Goal: Information Seeking & Learning: Find specific fact

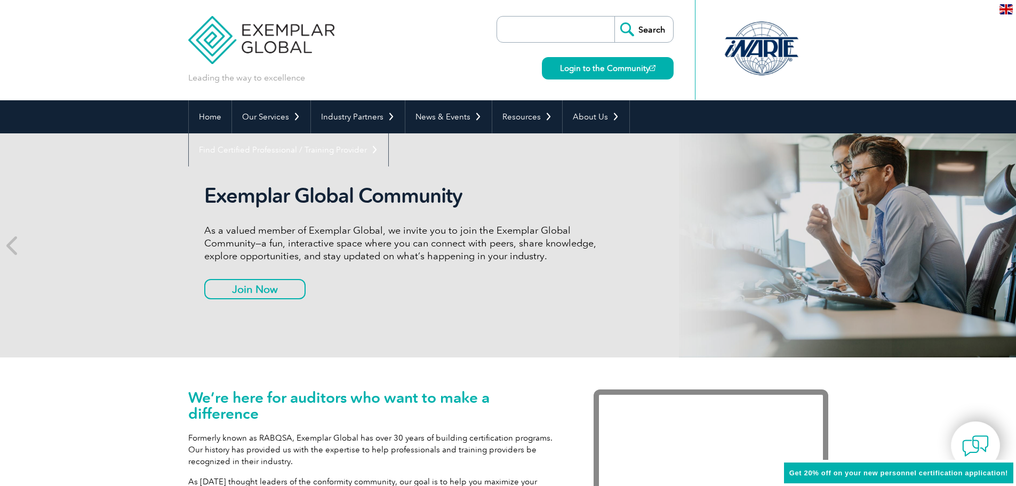
drag, startPoint x: 0, startPoint y: 0, endPoint x: 537, endPoint y: 28, distance: 537.6
click at [537, 28] on input "search" at bounding box center [558, 30] width 112 height 26
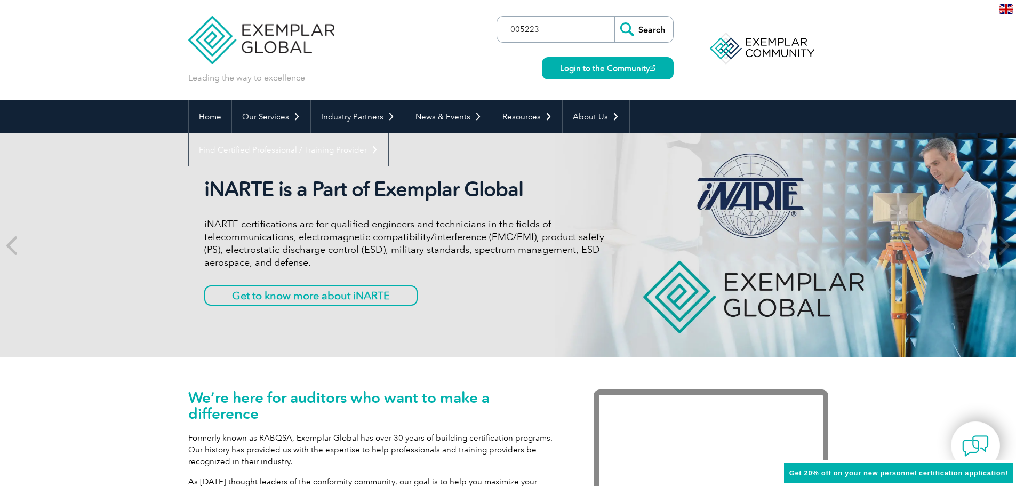
type input "005223"
click at [614, 17] on input "Search" at bounding box center [643, 30] width 59 height 26
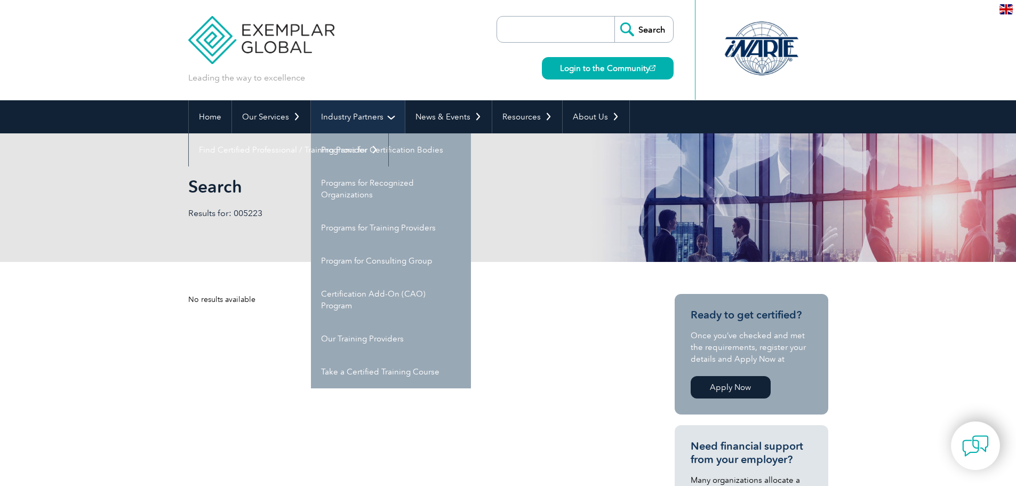
click at [363, 119] on link "Industry Partners" at bounding box center [358, 116] width 94 height 33
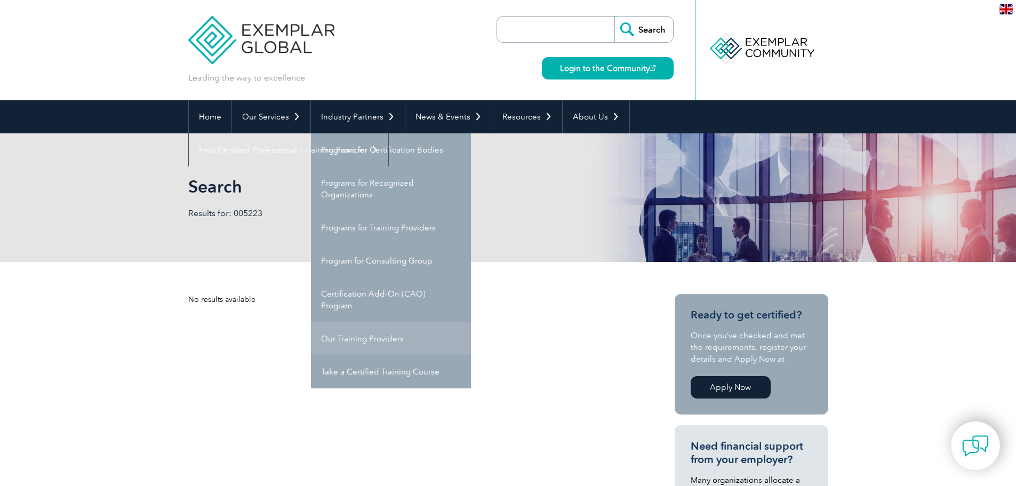
click at [344, 340] on link "Our Training Providers" at bounding box center [391, 338] width 160 height 33
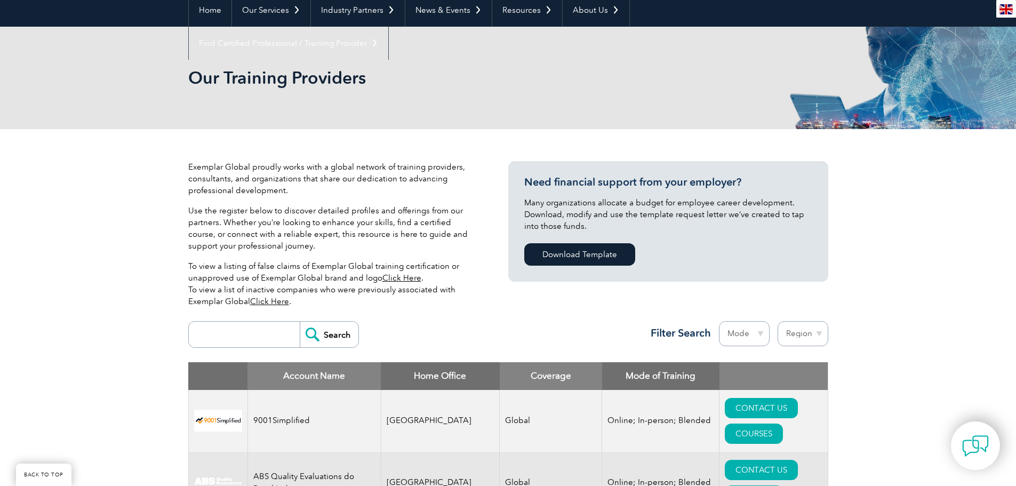
scroll to position [107, 0]
click at [208, 335] on input "search" at bounding box center [247, 334] width 106 height 26
click at [231, 334] on input "search" at bounding box center [247, 334] width 106 height 26
type input "005223"
click at [300, 321] on input "Search" at bounding box center [329, 334] width 59 height 26
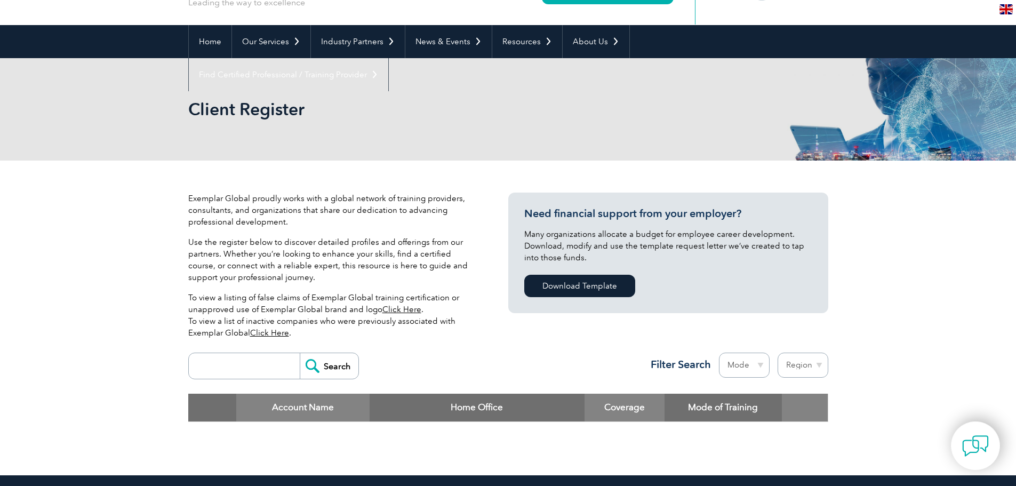
scroll to position [107, 0]
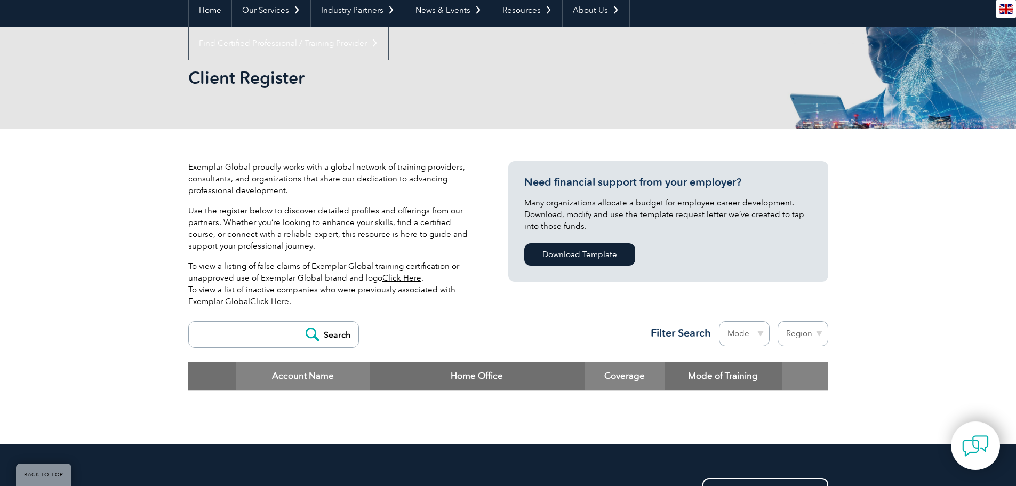
click at [393, 278] on link "Click Here" at bounding box center [401, 278] width 39 height 10
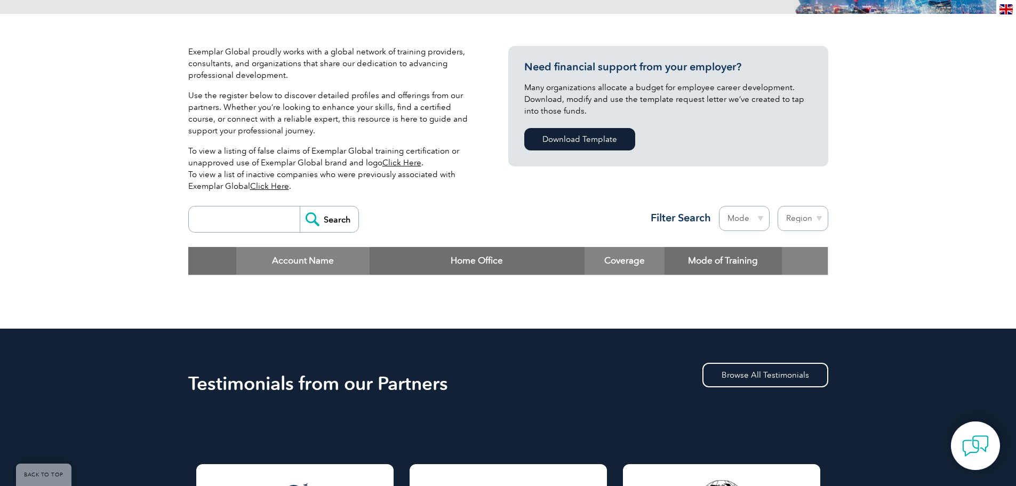
scroll to position [213, 0]
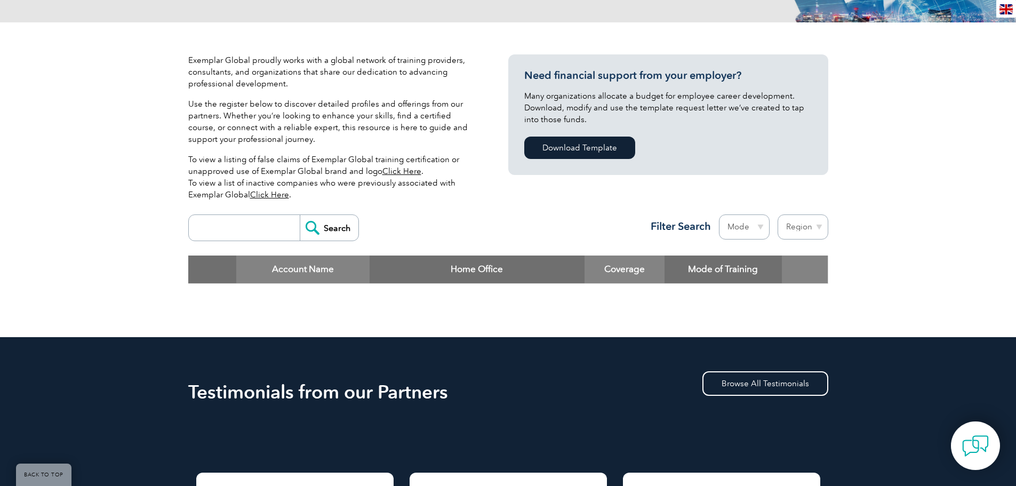
click at [214, 231] on input "search" at bounding box center [247, 228] width 106 height 26
type input "southpac"
click at [300, 215] on input "Search" at bounding box center [329, 228] width 59 height 26
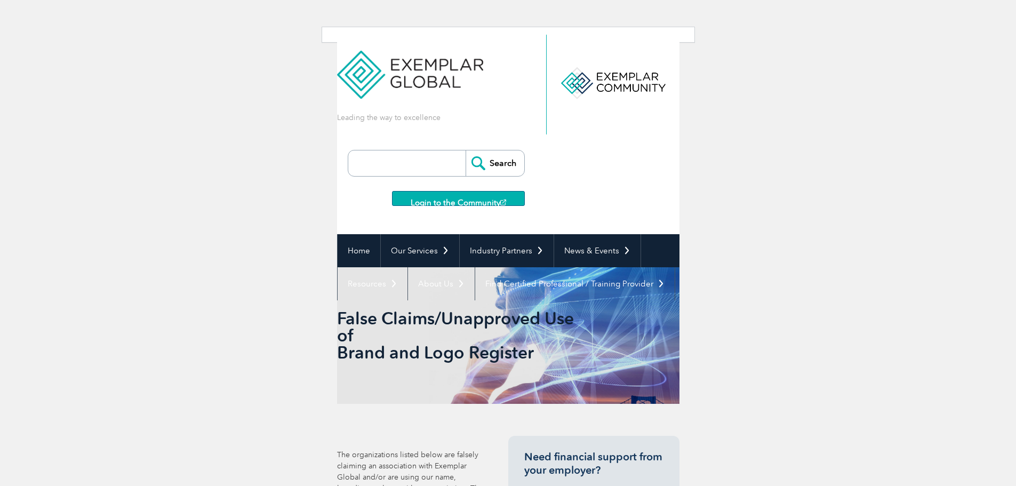
click at [385, 163] on input "search" at bounding box center [409, 163] width 112 height 26
type input "005223"
click at [502, 166] on input "Search" at bounding box center [494, 163] width 59 height 26
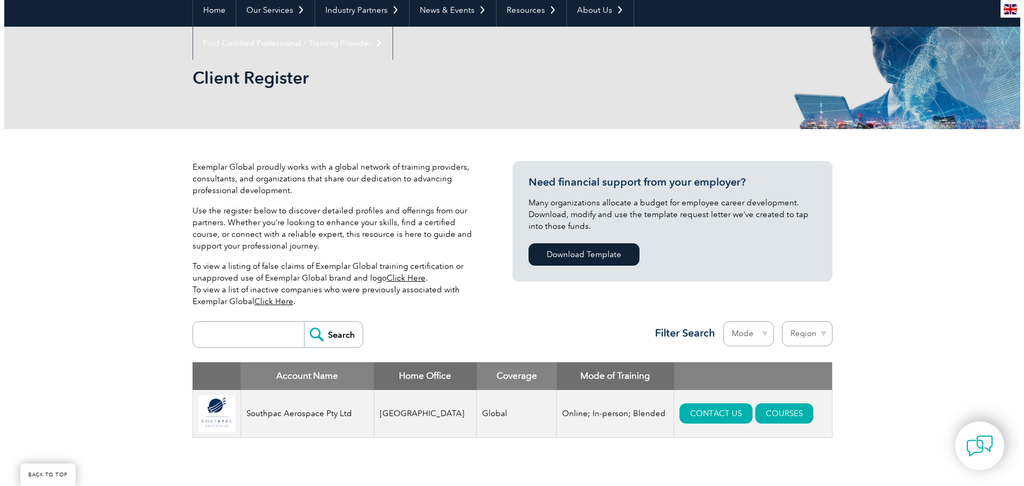
scroll to position [160, 0]
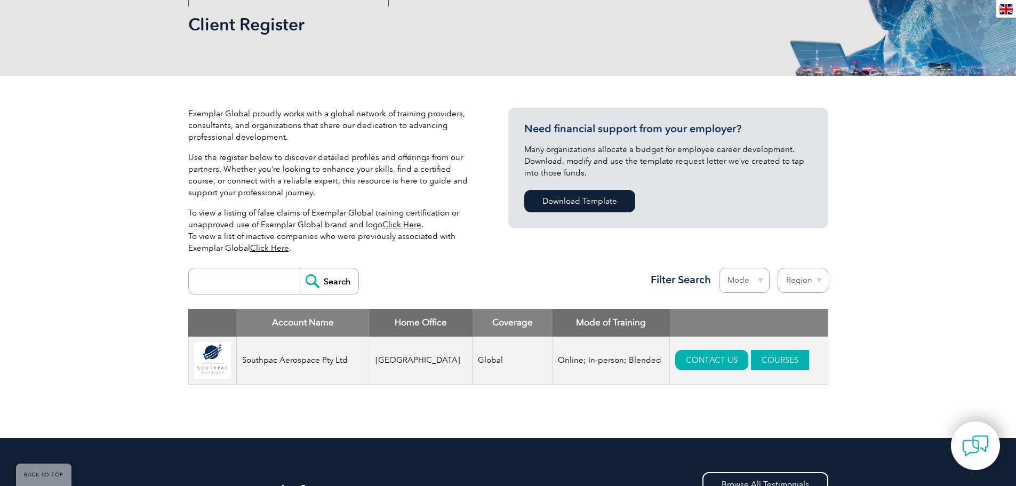
click at [751, 356] on link "COURSES" at bounding box center [780, 360] width 58 height 20
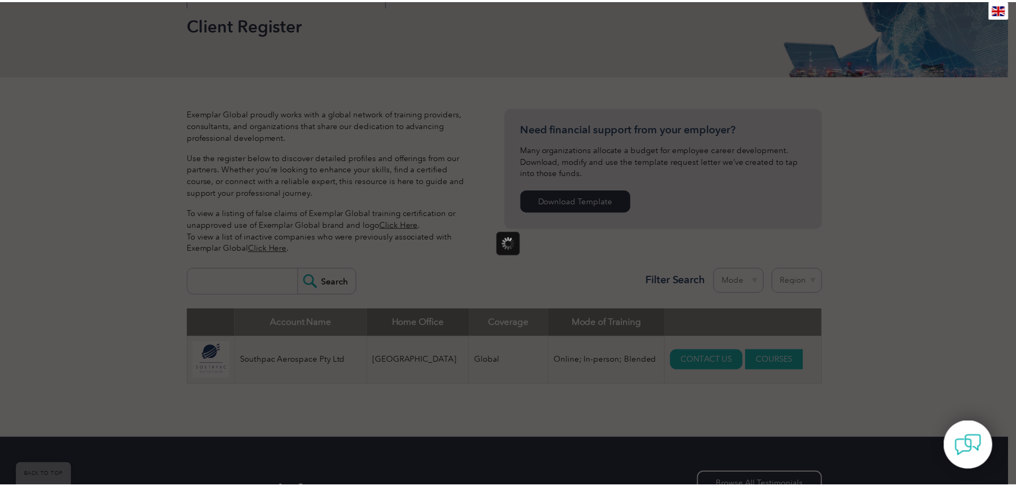
scroll to position [0, 0]
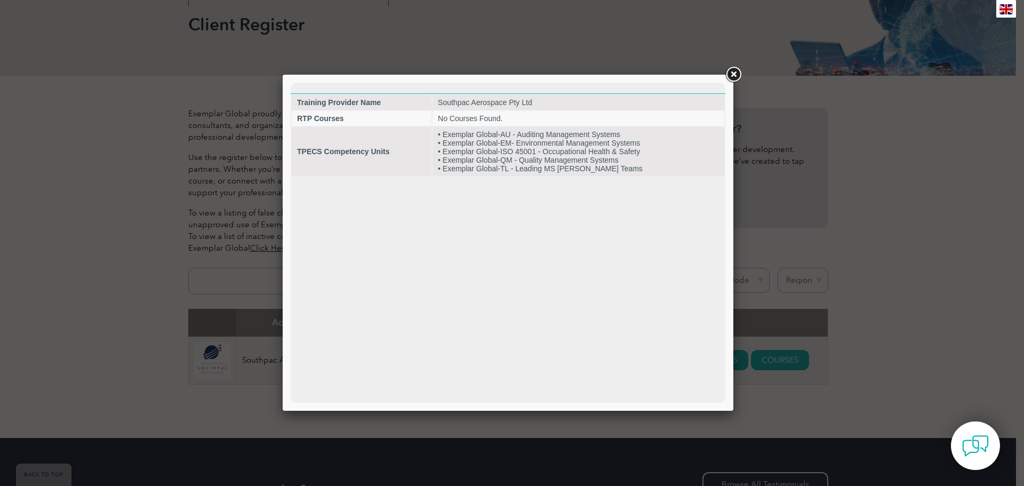
click at [735, 73] on link at bounding box center [732, 74] width 19 height 19
